Goal: Task Accomplishment & Management: Complete application form

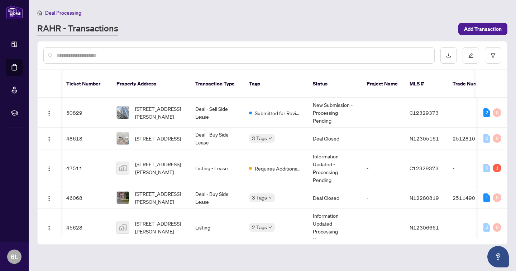
scroll to position [0, 2]
click at [470, 37] on main "Deal Processing [PERSON_NAME] - Transactions Add Transaction Ticket Number Prop…" at bounding box center [272, 135] width 487 height 271
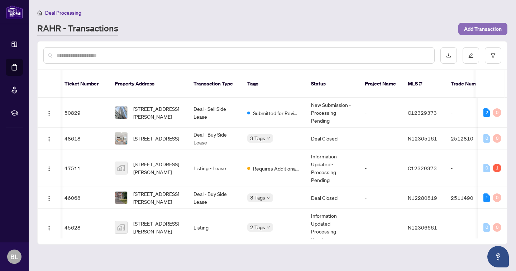
click at [470, 28] on span "Add Transaction" at bounding box center [483, 28] width 38 height 11
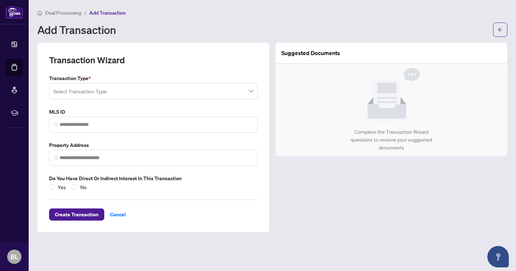
click at [178, 95] on input "search" at bounding box center [149, 92] width 193 height 16
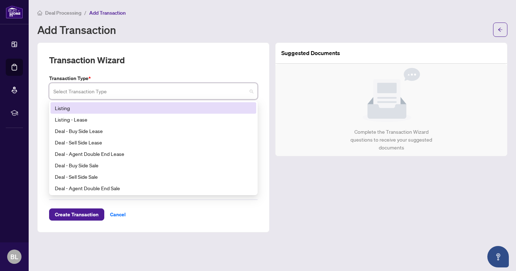
click at [69, 107] on div "Listing" at bounding box center [153, 108] width 197 height 8
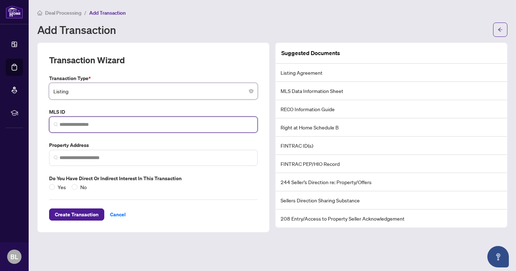
click at [93, 126] on input "search" at bounding box center [155, 125] width 193 height 8
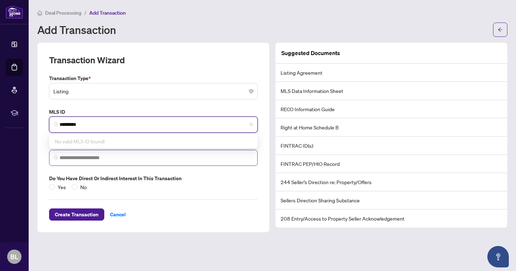
type input "*********"
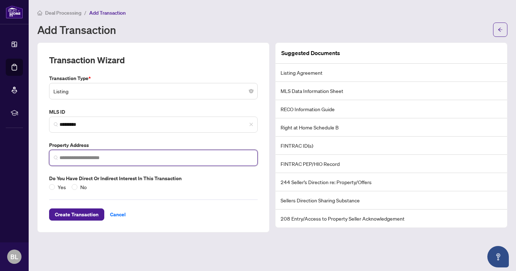
click at [90, 155] on input "search" at bounding box center [155, 158] width 193 height 8
type input "**********"
drag, startPoint x: 94, startPoint y: 158, endPoint x: 0, endPoint y: 151, distance: 94.0
click at [0, 151] on div "**********" at bounding box center [258, 135] width 516 height 271
paste input "**********"
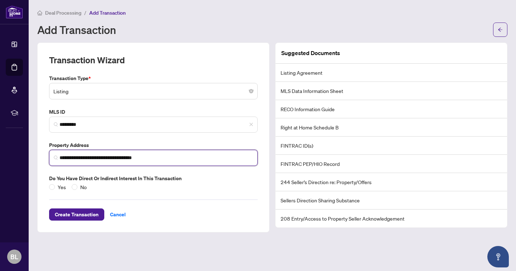
type input "**********"
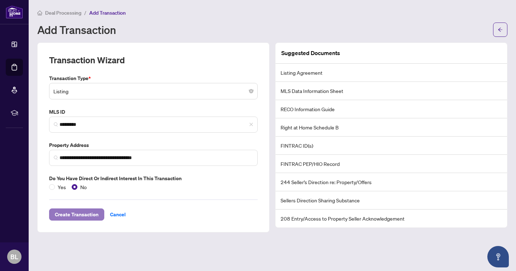
click at [72, 213] on span "Create Transaction" at bounding box center [77, 214] width 44 height 11
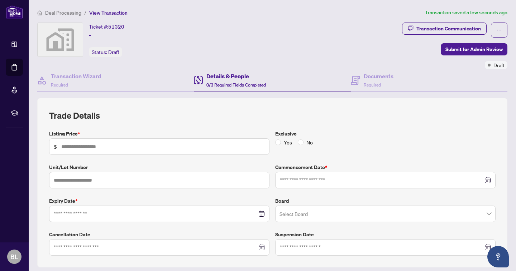
click at [86, 154] on span "$" at bounding box center [159, 147] width 220 height 16
click at [79, 148] on input "text" at bounding box center [162, 147] width 203 height 8
type input "*********"
click at [86, 214] on input at bounding box center [155, 214] width 203 height 8
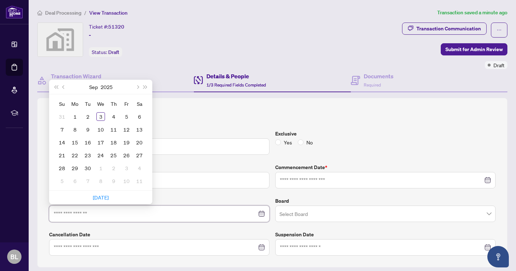
type input "**********"
click at [139, 87] on button "Next month (PageDown)" at bounding box center [137, 87] width 8 height 14
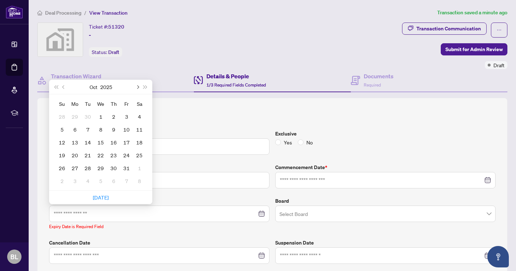
click at [139, 87] on button "Next month (PageDown)" at bounding box center [137, 87] width 8 height 14
type input "**********"
click at [101, 116] on div "3" at bounding box center [100, 116] width 9 height 9
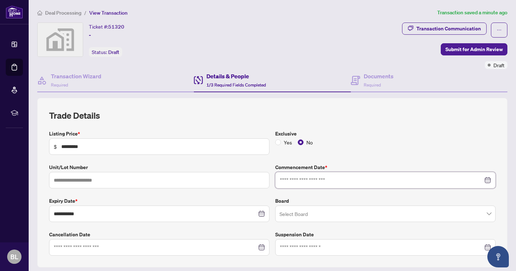
click at [300, 177] on input at bounding box center [381, 180] width 203 height 8
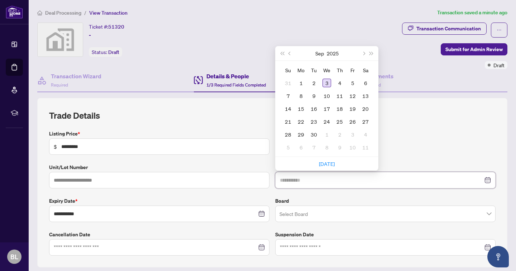
type input "**********"
click at [326, 84] on div "3" at bounding box center [326, 83] width 9 height 9
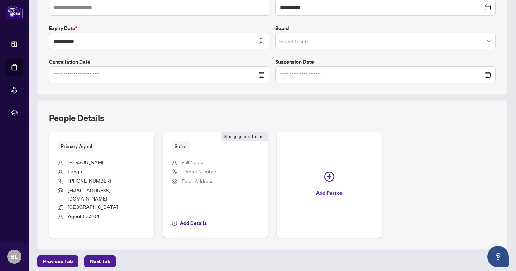
scroll to position [158, 0]
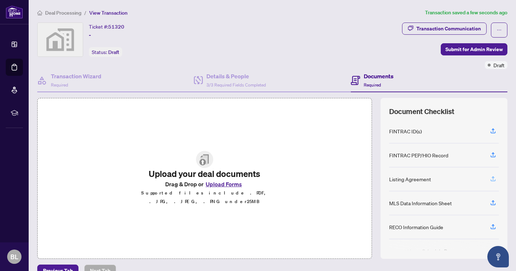
click at [494, 176] on icon "button" at bounding box center [492, 179] width 6 height 6
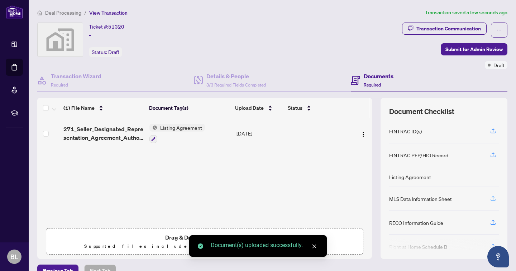
click at [495, 199] on icon "button" at bounding box center [492, 200] width 5 height 2
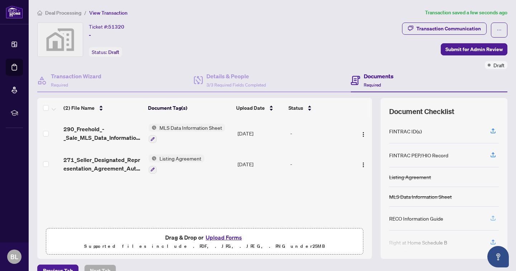
click at [494, 219] on icon "button" at bounding box center [492, 218] width 6 height 6
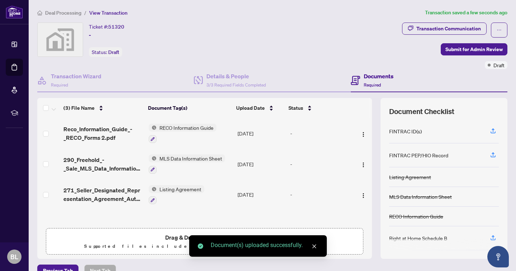
click at [110, 193] on span "271_Seller_Designated_Representation_Agreement_Authority_to_Offer_for_Sale__2__…" at bounding box center [102, 194] width 79 height 17
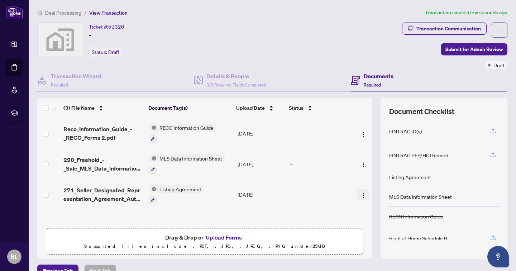
click at [360, 197] on img "button" at bounding box center [363, 196] width 6 height 6
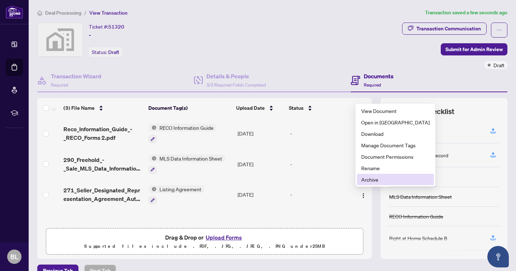
click at [370, 180] on span "Archive" at bounding box center [395, 180] width 68 height 8
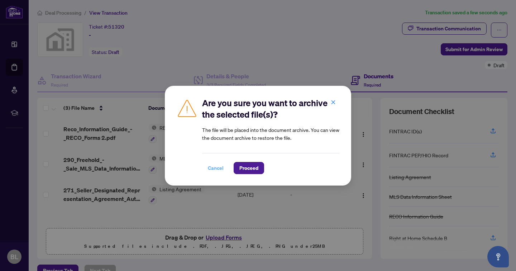
click at [217, 168] on span "Cancel" at bounding box center [216, 168] width 16 height 11
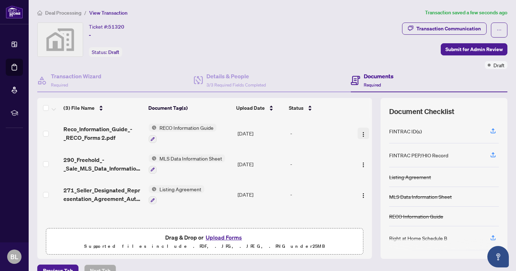
click at [362, 134] on img "button" at bounding box center [363, 135] width 6 height 6
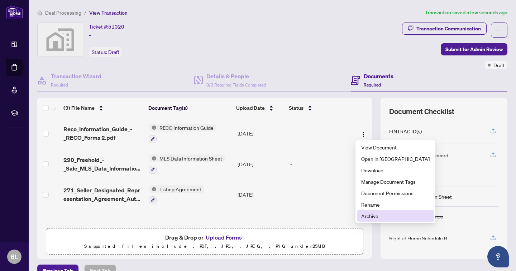
click at [368, 221] on li "Archive" at bounding box center [395, 216] width 77 height 11
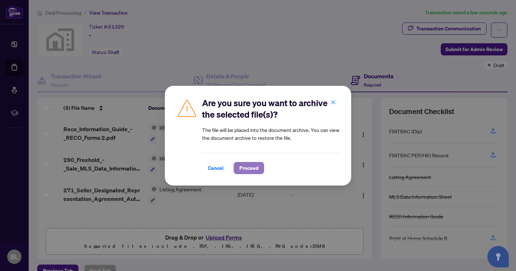
click at [242, 167] on span "Proceed" at bounding box center [248, 168] width 19 height 11
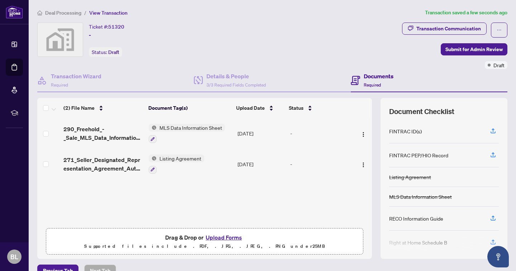
click at [217, 241] on button "Upload Forms" at bounding box center [223, 237] width 40 height 9
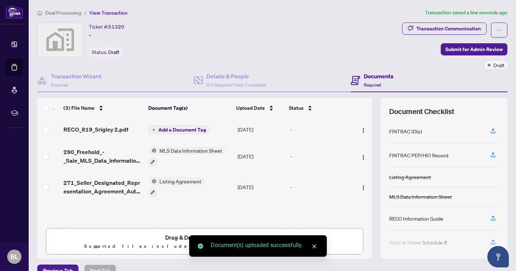
click at [175, 130] on span "Add a Document Tag" at bounding box center [182, 129] width 48 height 5
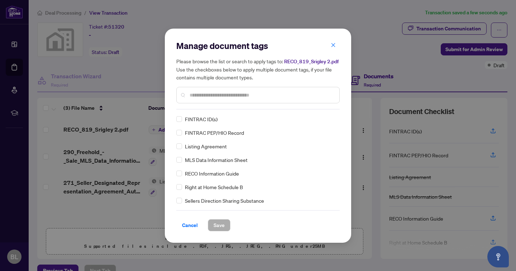
click at [209, 110] on div "Manage document tags Please browse the list or search to apply tags to: RECO_81…" at bounding box center [257, 136] width 163 height 192
click at [203, 96] on input "text" at bounding box center [261, 95] width 144 height 8
type input "****"
click at [221, 226] on button "Save" at bounding box center [219, 225] width 23 height 12
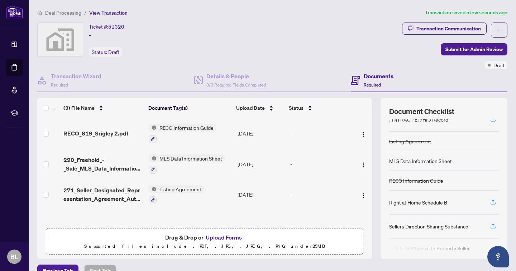
scroll to position [37, 0]
click at [495, 201] on icon "button" at bounding box center [492, 201] width 6 height 6
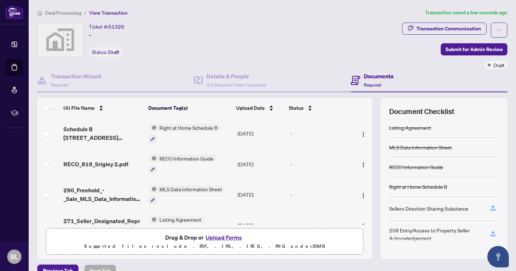
scroll to position [74, 0]
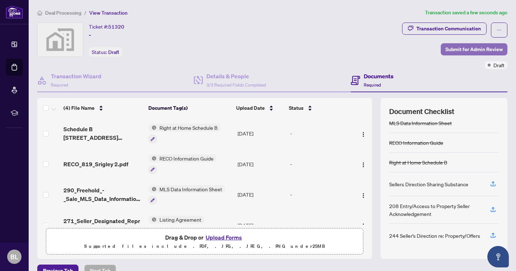
click at [474, 46] on span "Submit for Admin Review" at bounding box center [473, 49] width 57 height 11
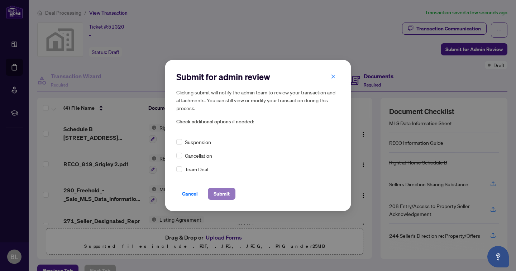
click at [217, 197] on span "Submit" at bounding box center [221, 193] width 16 height 11
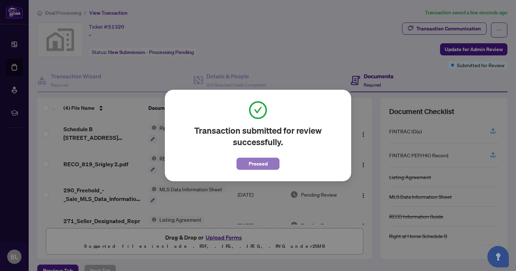
click at [263, 165] on span "Proceed" at bounding box center [257, 163] width 19 height 11
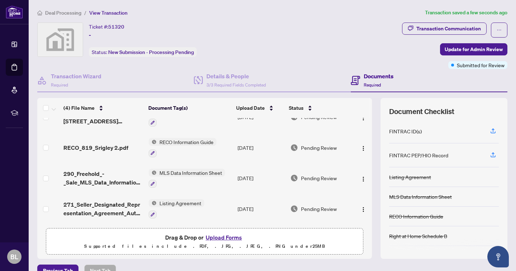
scroll to position [17, 0]
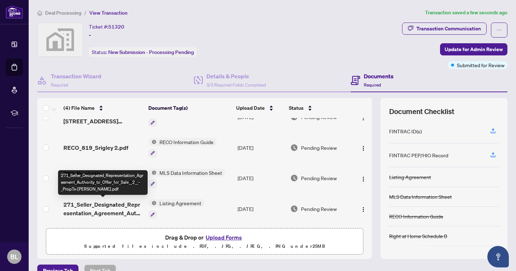
click at [90, 208] on span "271_Seller_Designated_Representation_Agreement_Authority_to_Offer_for_Sale__2__…" at bounding box center [102, 208] width 79 height 17
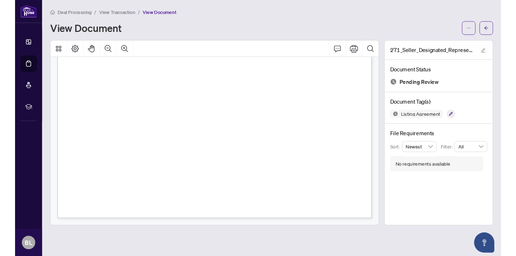
scroll to position [2038, 0]
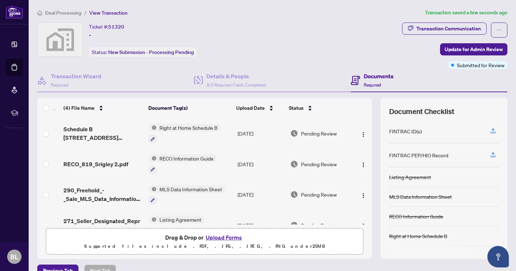
click at [178, 192] on span "MLS Data Information Sheet" at bounding box center [190, 189] width 68 height 8
